Goal: Task Accomplishment & Management: Use online tool/utility

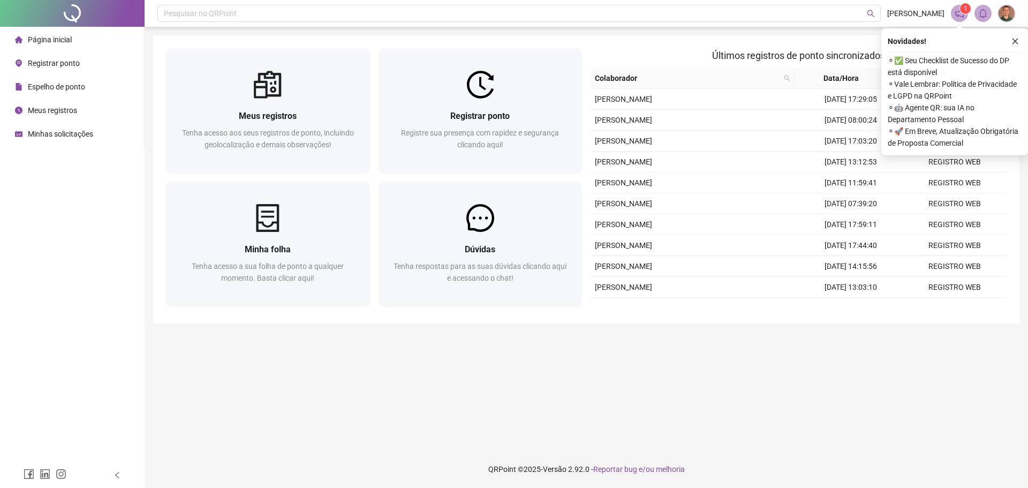
click at [55, 62] on span "Registrar ponto" at bounding box center [54, 63] width 52 height 9
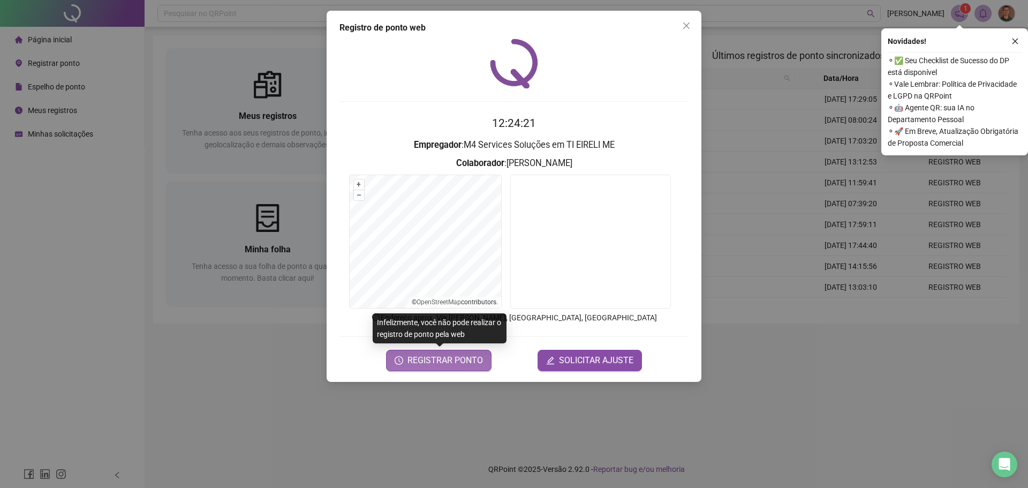
click at [446, 361] on span "REGISTRAR PONTO" at bounding box center [444, 360] width 75 height 13
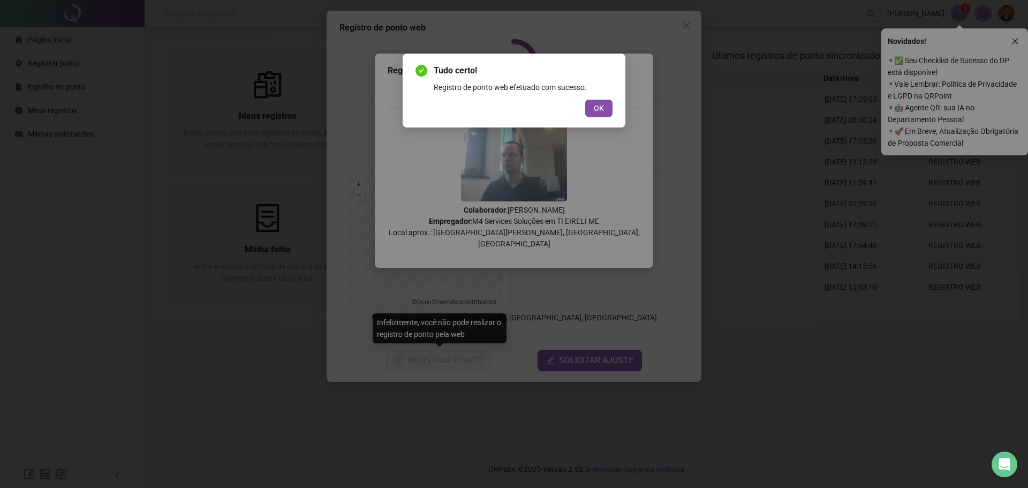
click at [594, 95] on div "Tudo certo! Registro de ponto web efetuado com sucesso. OK" at bounding box center [513, 90] width 197 height 52
click at [601, 98] on div "Tudo certo! Registro de ponto web efetuado com sucesso. OK" at bounding box center [513, 90] width 197 height 52
click at [599, 105] on span "OK" at bounding box center [599, 108] width 10 height 12
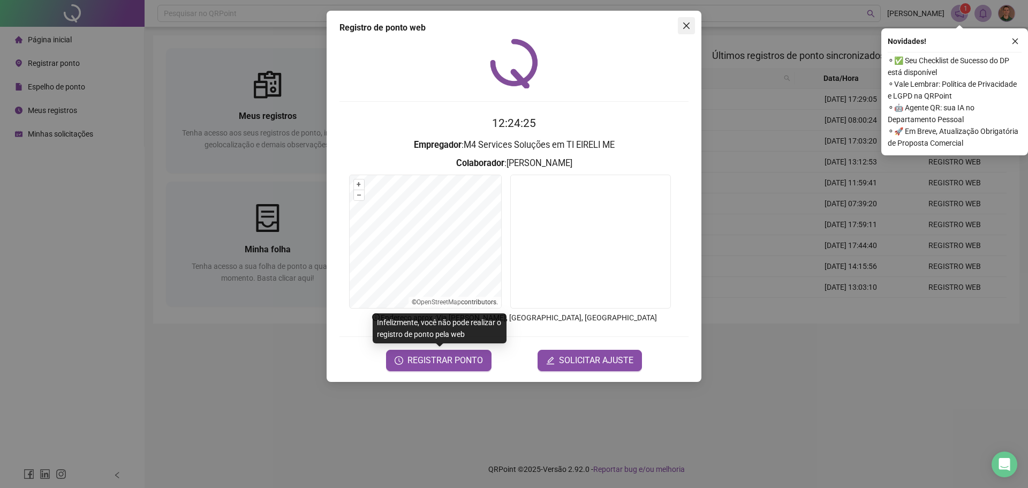
click at [688, 27] on icon "close" at bounding box center [686, 25] width 9 height 9
